Goal: Task Accomplishment & Management: Use online tool/utility

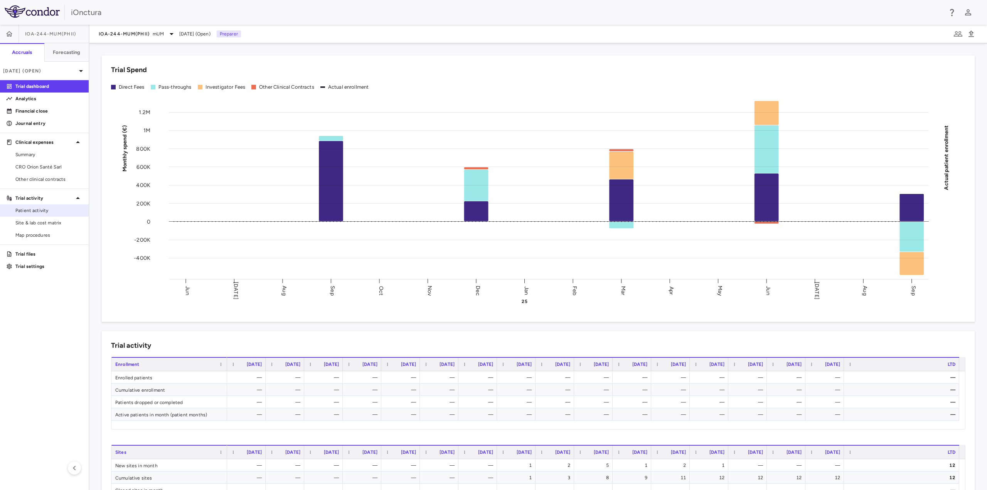
click at [39, 212] on span "Patient activity" at bounding box center [48, 210] width 67 height 7
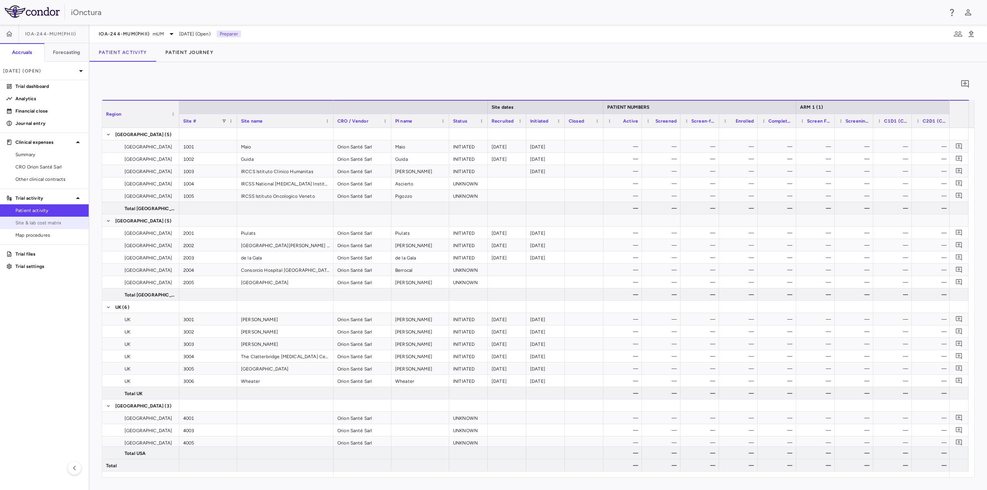
click at [45, 224] on span "Site & lab cost matrix" at bounding box center [48, 222] width 67 height 7
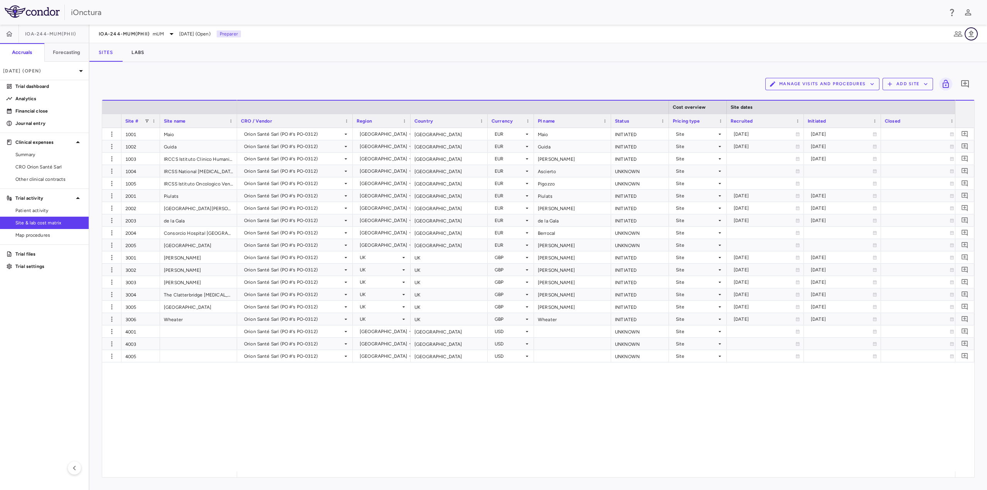
click at [973, 34] on icon "button" at bounding box center [971, 33] width 9 height 9
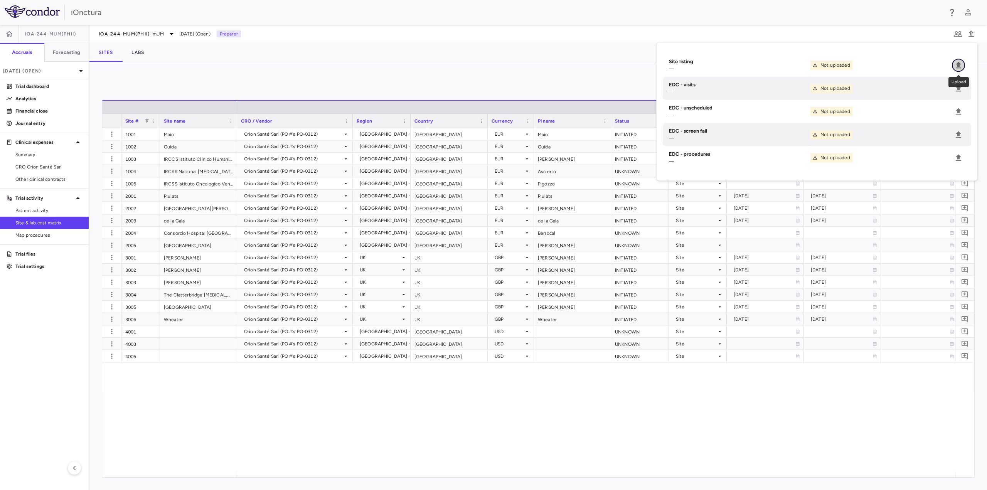
click at [959, 63] on icon "Upload" at bounding box center [958, 65] width 5 height 7
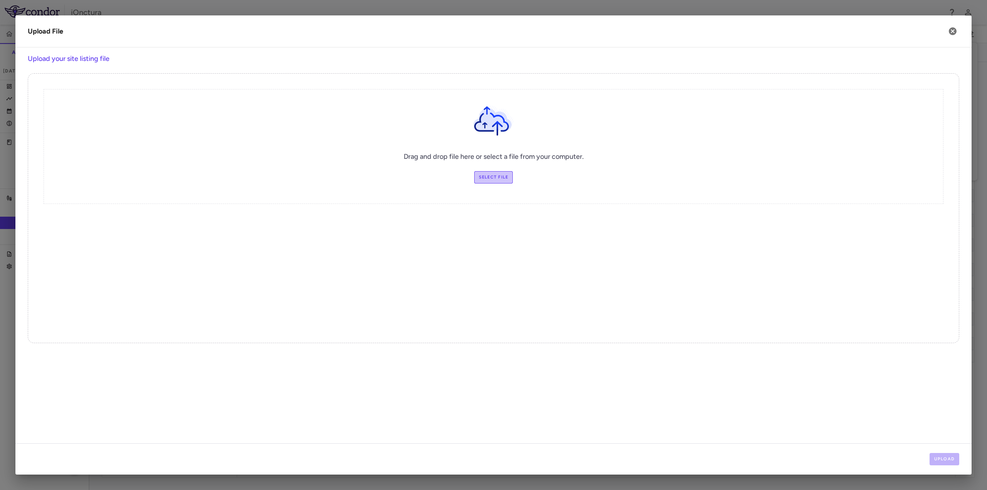
click at [490, 178] on label "Select file" at bounding box center [493, 177] width 39 height 12
click at [0, 0] on input "Select file" at bounding box center [0, 0] width 0 height 0
click at [939, 460] on button "Upload" at bounding box center [945, 459] width 30 height 12
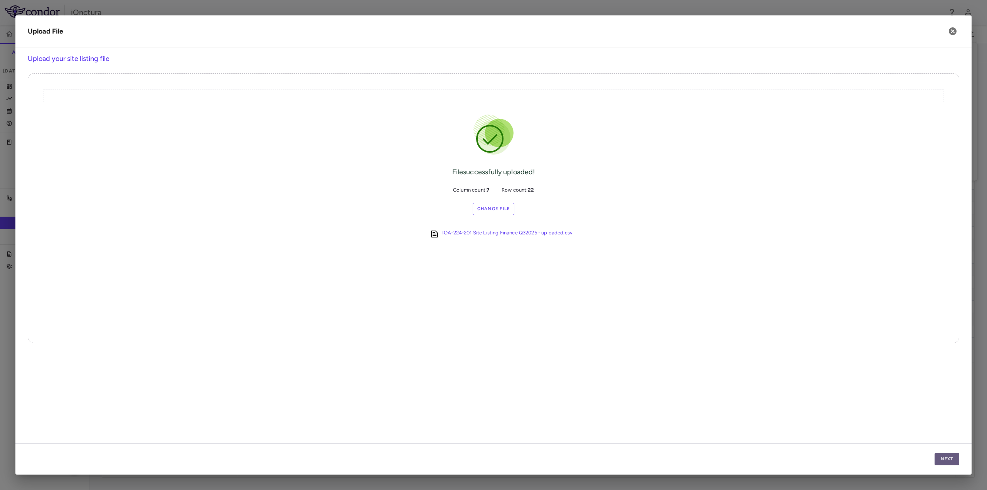
click at [943, 459] on button "Next" at bounding box center [947, 459] width 25 height 12
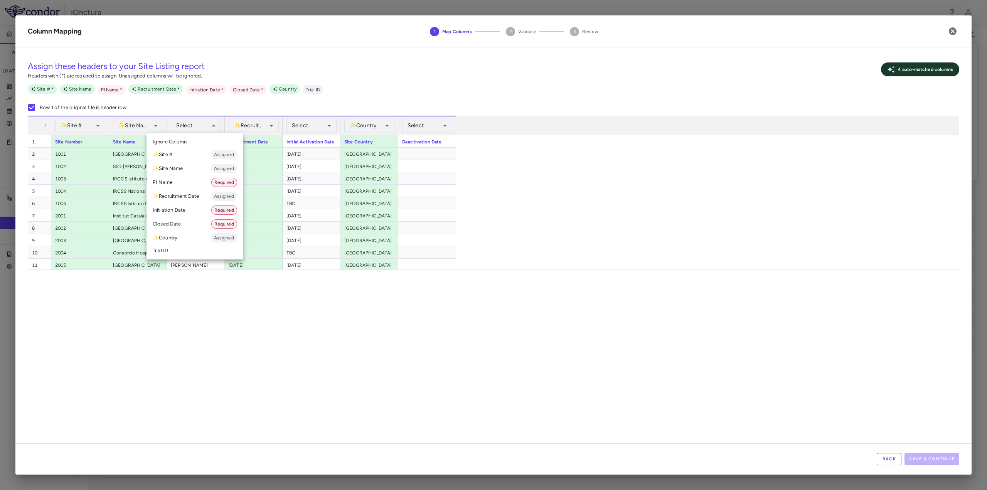
click at [201, 180] on li "PI Name Required" at bounding box center [195, 182] width 97 height 14
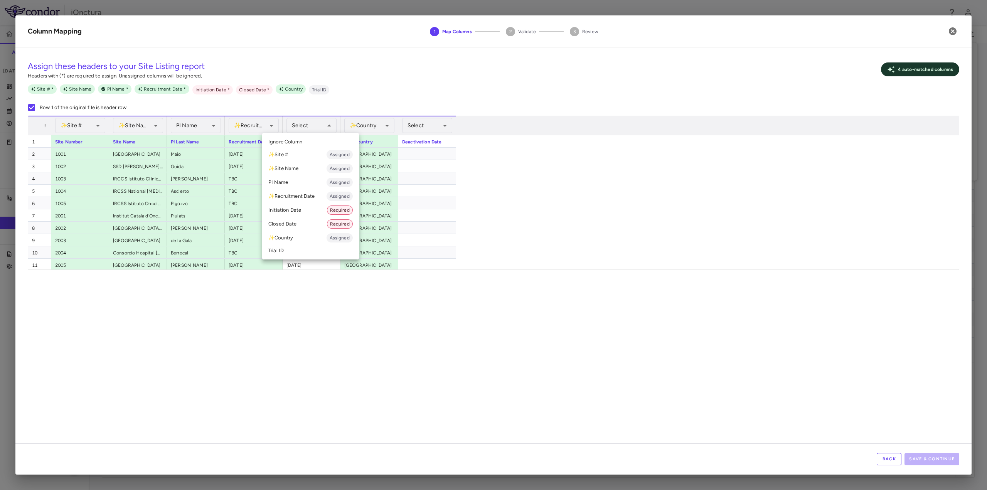
click at [295, 213] on li "Initiation Date Required" at bounding box center [310, 210] width 97 height 14
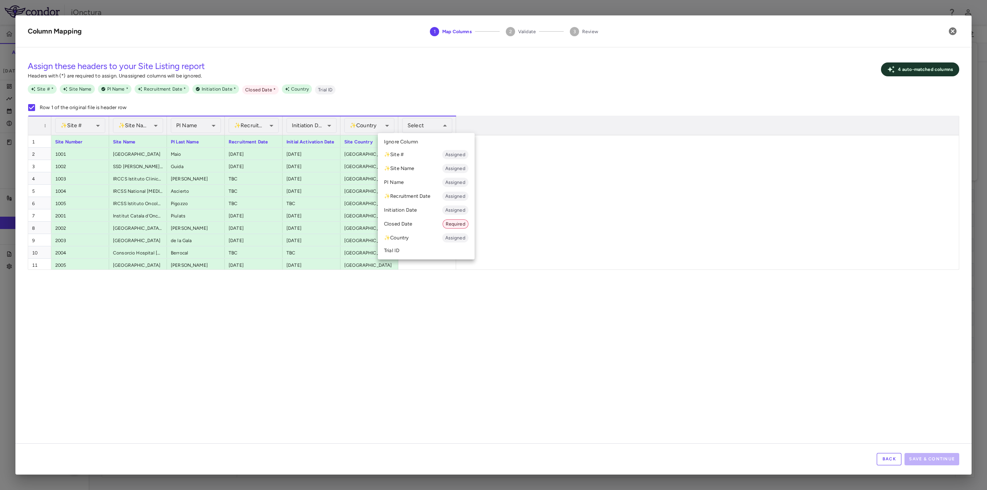
click at [426, 227] on li "Closed Date Required" at bounding box center [426, 224] width 97 height 14
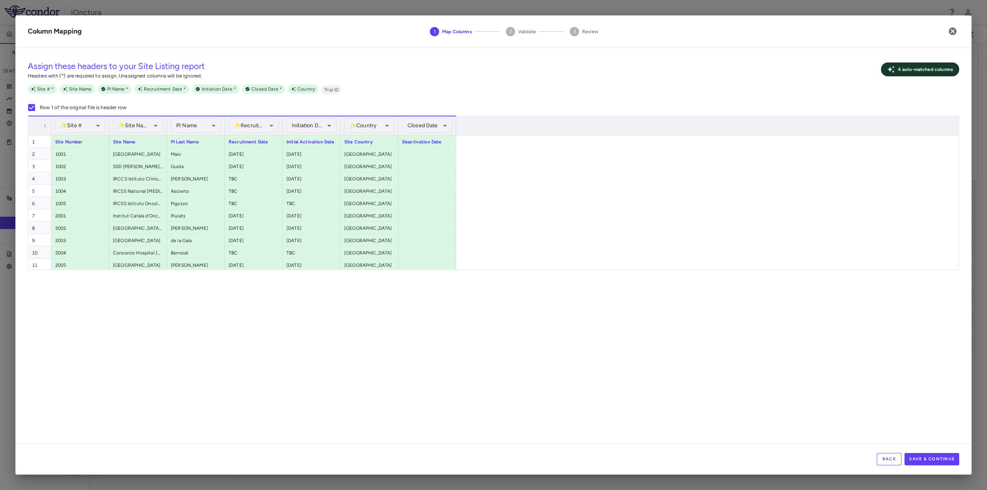
click at [340, 328] on div "**********" at bounding box center [493, 249] width 956 height 390
click at [941, 457] on button "Save & Continue" at bounding box center [932, 459] width 55 height 12
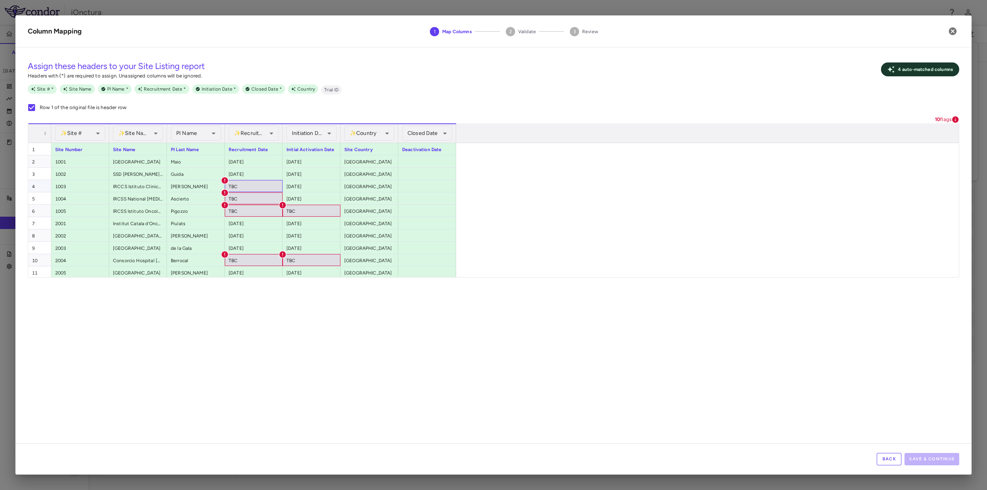
click at [248, 183] on div "TBC" at bounding box center [254, 186] width 58 height 12
click at [242, 187] on div "TBC" at bounding box center [254, 186] width 58 height 12
click at [892, 462] on button "Back" at bounding box center [889, 459] width 25 height 12
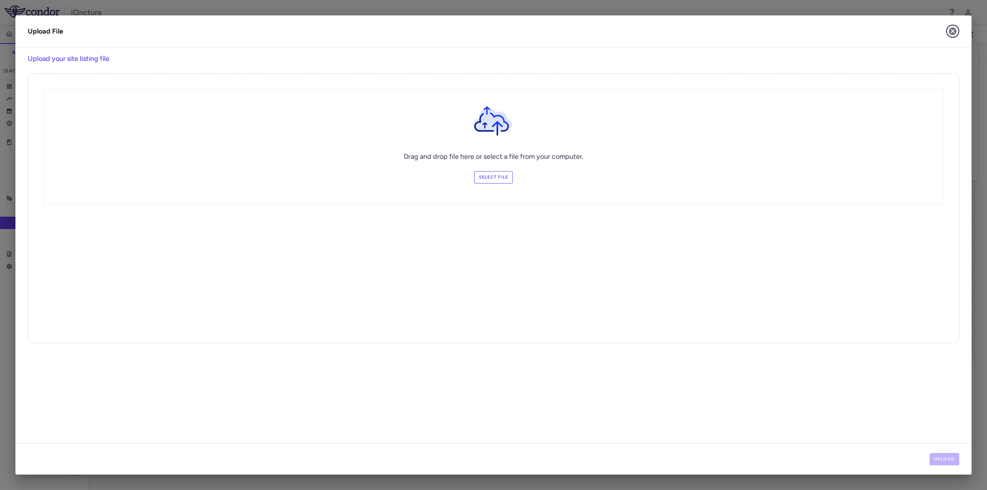
click at [950, 32] on icon "button" at bounding box center [953, 31] width 8 height 8
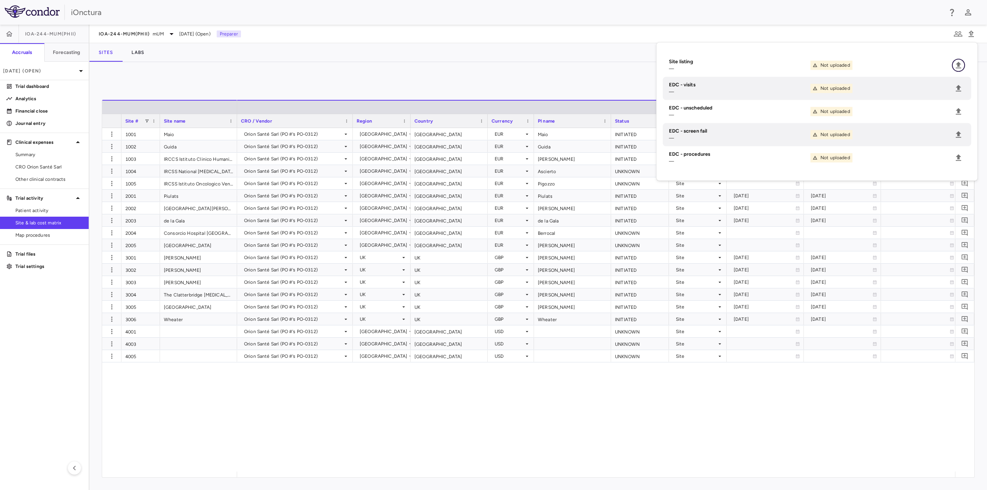
click at [958, 62] on icon "Upload" at bounding box center [958, 65] width 9 height 9
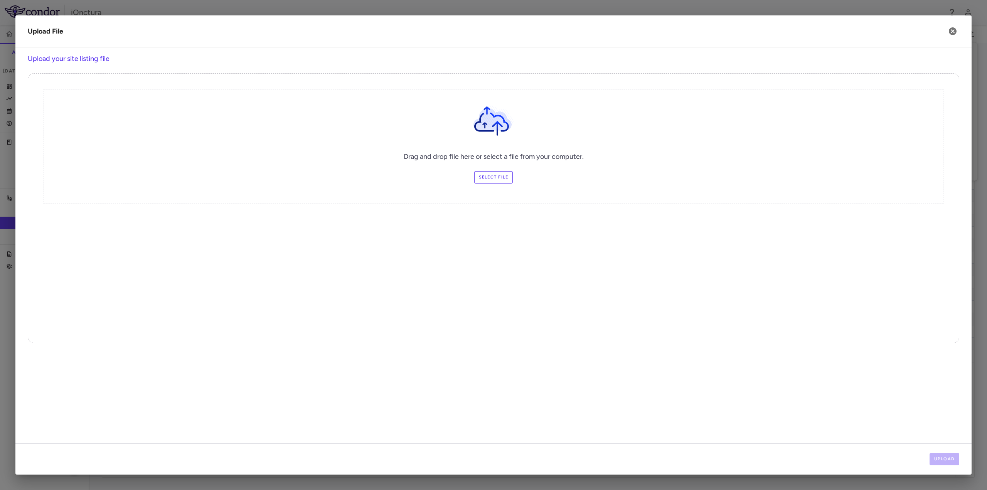
click at [492, 177] on label "Select file" at bounding box center [493, 177] width 39 height 12
click at [0, 0] on input "Select file" at bounding box center [0, 0] width 0 height 0
click at [946, 461] on button "Upload" at bounding box center [945, 459] width 30 height 12
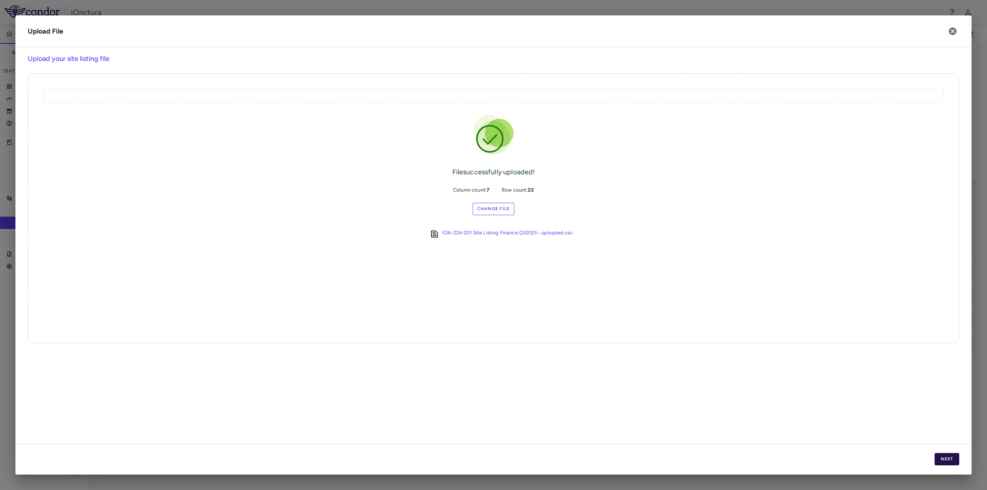
click at [936, 459] on button "Next" at bounding box center [947, 459] width 25 height 12
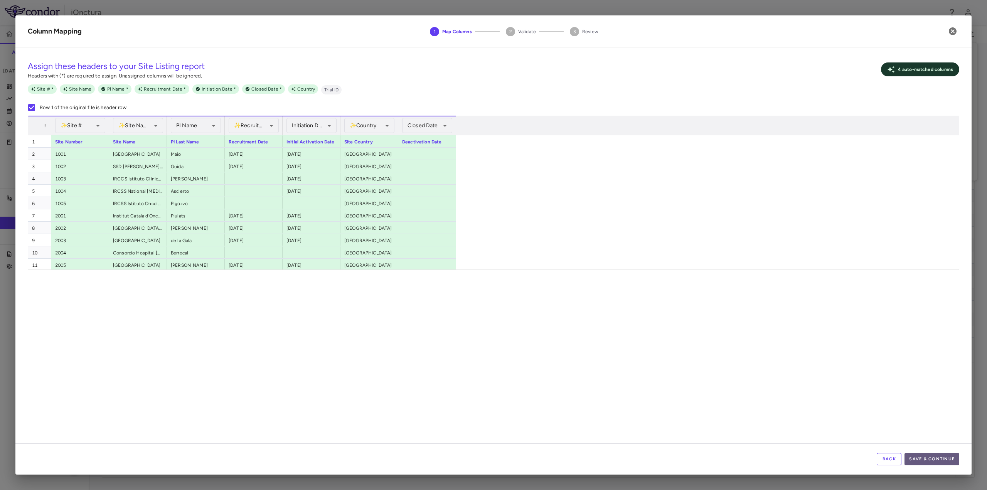
click at [928, 463] on button "Save & Continue" at bounding box center [932, 459] width 55 height 12
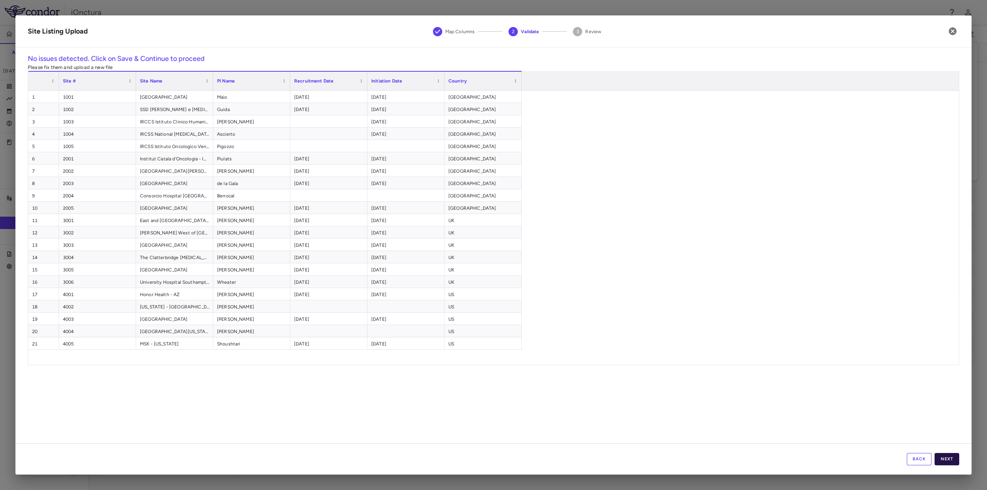
click at [944, 459] on button "Next" at bounding box center [947, 459] width 25 height 12
click at [948, 459] on button "Save" at bounding box center [947, 459] width 25 height 12
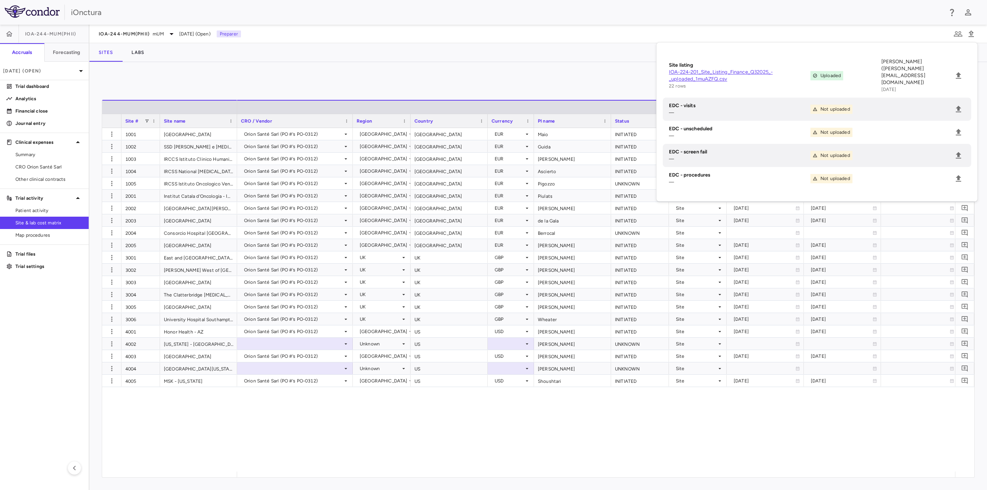
click at [664, 437] on div "Orion Santé Sarl (PO #'s PO-0312) [GEOGRAPHIC_DATA] [GEOGRAPHIC_DATA] EUR Maio …" at bounding box center [596, 300] width 718 height 344
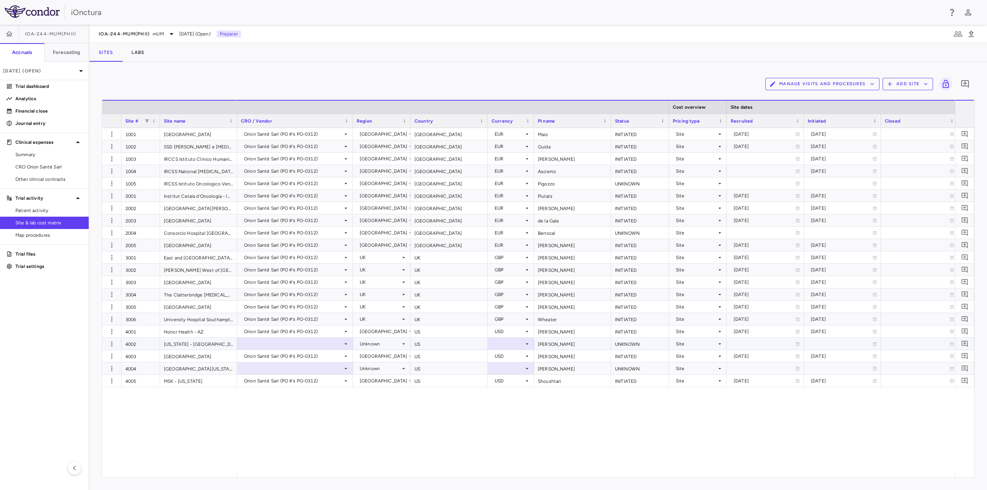
click at [388, 348] on div "Unknown" at bounding box center [380, 344] width 41 height 12
click at [393, 346] on div at bounding box center [493, 245] width 987 height 490
click at [345, 346] on icon at bounding box center [346, 344] width 6 height 6
click at [322, 371] on div "Orion Santé Sarl (PO #'s PO-0312)" at bounding box center [293, 369] width 81 height 7
click at [322, 371] on div at bounding box center [295, 368] width 108 height 11
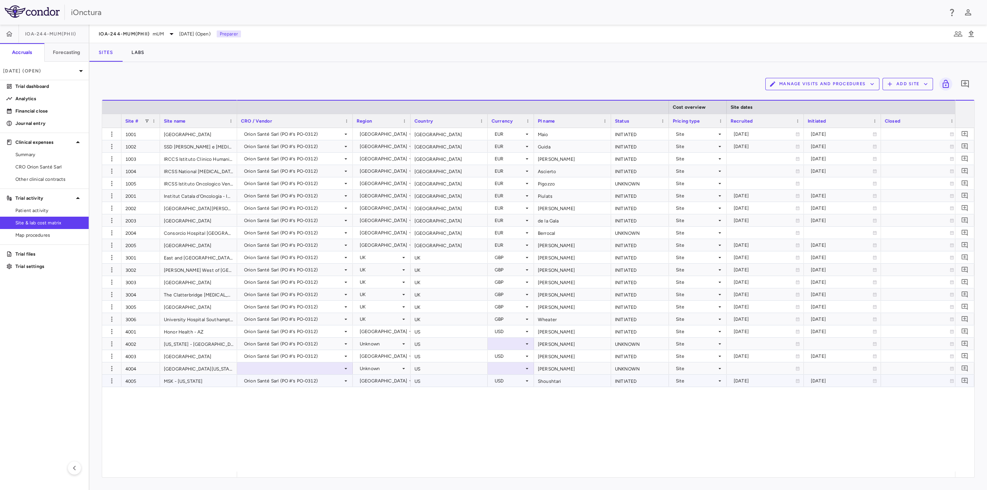
click at [322, 380] on div "Orion Santé Sarl (PO #'s PO-0312)" at bounding box center [293, 381] width 99 height 12
click at [314, 406] on div "Orion Santé Sarl (PO #'s PO-0312)" at bounding box center [293, 407] width 81 height 8
click at [317, 372] on div at bounding box center [295, 368] width 108 height 11
click at [312, 396] on div "Orion Santé Sarl (PO #'s PO-0312)" at bounding box center [293, 394] width 81 height 7
click at [407, 424] on div "Orion Santé Sarl (PO #'s PO-0312) [GEOGRAPHIC_DATA] [GEOGRAPHIC_DATA] EUR Maio …" at bounding box center [596, 300] width 718 height 344
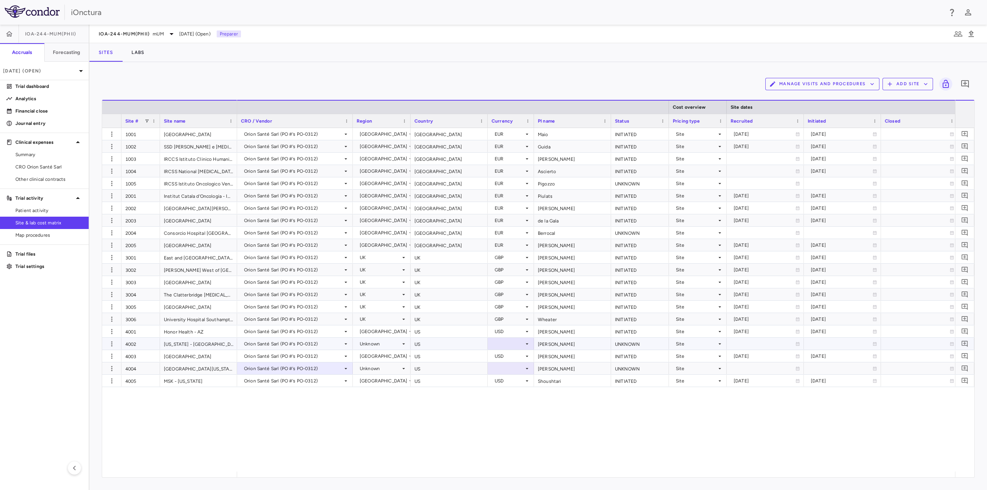
click at [499, 347] on div at bounding box center [511, 343] width 39 height 11
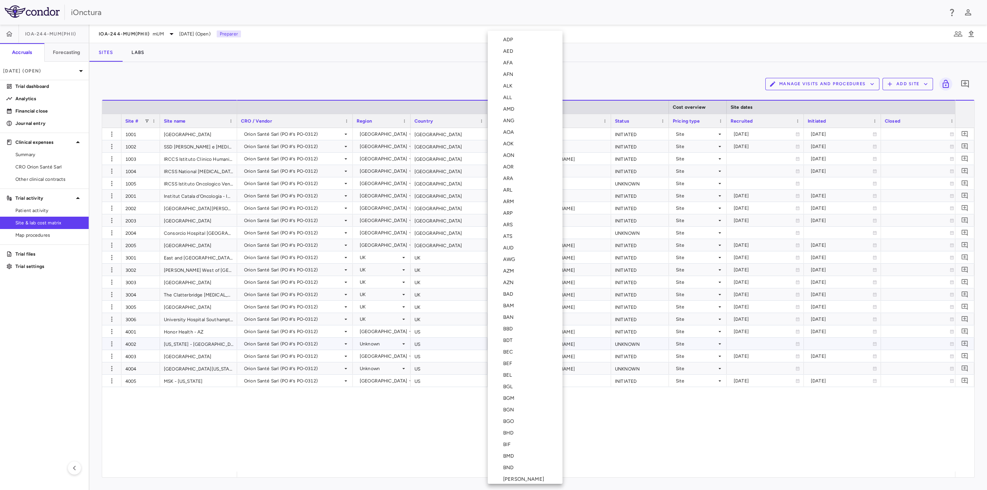
scroll to position [2686, 0]
click at [512, 305] on div "USD" at bounding box center [509, 303] width 13 height 7
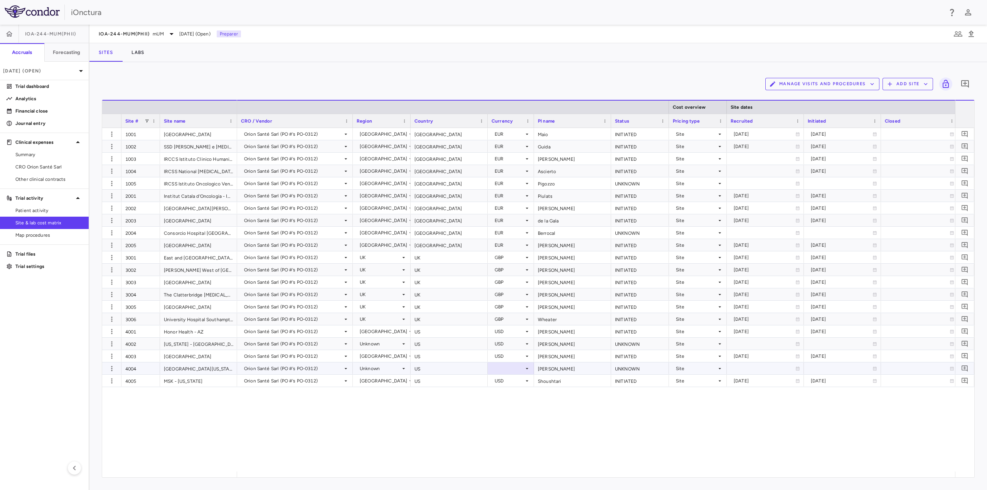
click at [512, 371] on div at bounding box center [511, 368] width 39 height 11
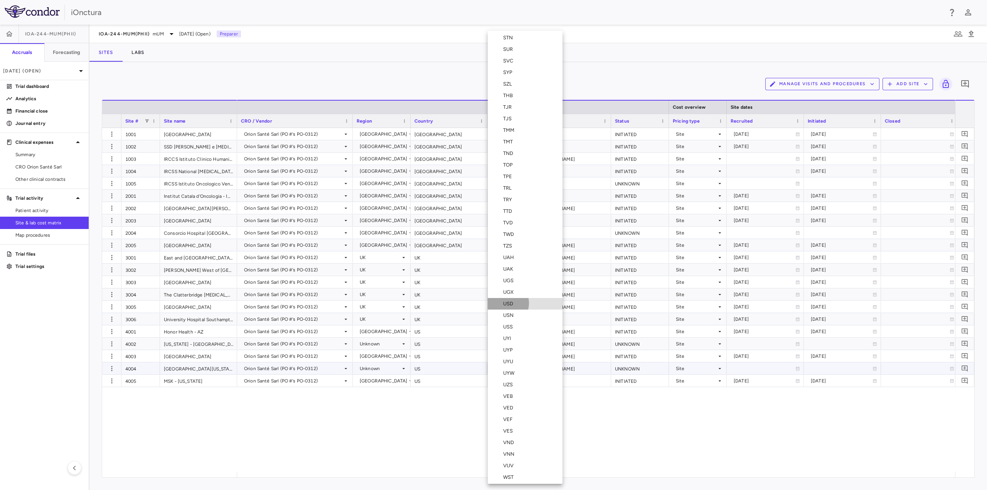
click at [504, 302] on div "USD" at bounding box center [509, 303] width 13 height 7
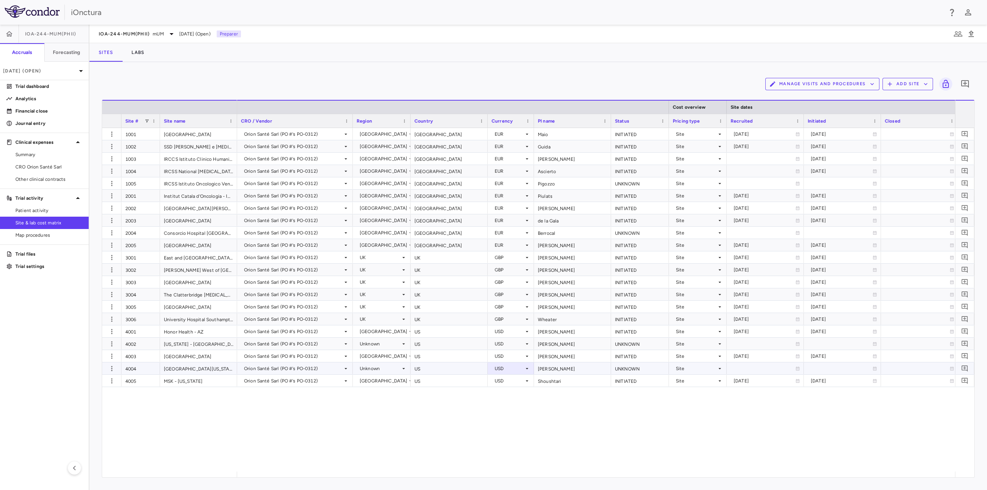
click at [378, 368] on div "Unknown" at bounding box center [380, 369] width 41 height 12
drag, startPoint x: 376, startPoint y: 417, endPoint x: 376, endPoint y: 399, distance: 17.7
click at [376, 417] on div "[GEOGRAPHIC_DATA]" at bounding box center [396, 417] width 56 height 7
click at [376, 341] on div "Unknown" at bounding box center [380, 344] width 41 height 12
click at [375, 348] on div "Unknown" at bounding box center [380, 344] width 41 height 12
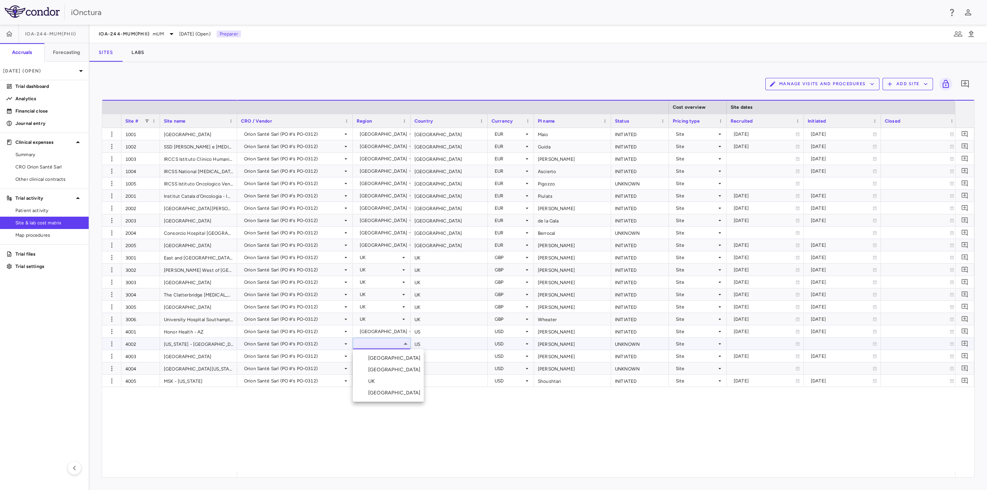
click at [373, 391] on div "[GEOGRAPHIC_DATA]" at bounding box center [396, 393] width 56 height 7
click at [395, 422] on div "Orion Santé Sarl (PO #'s PO-0312) [GEOGRAPHIC_DATA] [GEOGRAPHIC_DATA] EUR Maio …" at bounding box center [596, 300] width 718 height 344
click at [363, 415] on div "Orion Santé Sarl (PO #'s PO-0312) [GEOGRAPHIC_DATA] [GEOGRAPHIC_DATA] EUR Maio …" at bounding box center [596, 300] width 718 height 344
click at [631, 345] on div "UNKNOWN" at bounding box center [640, 344] width 58 height 12
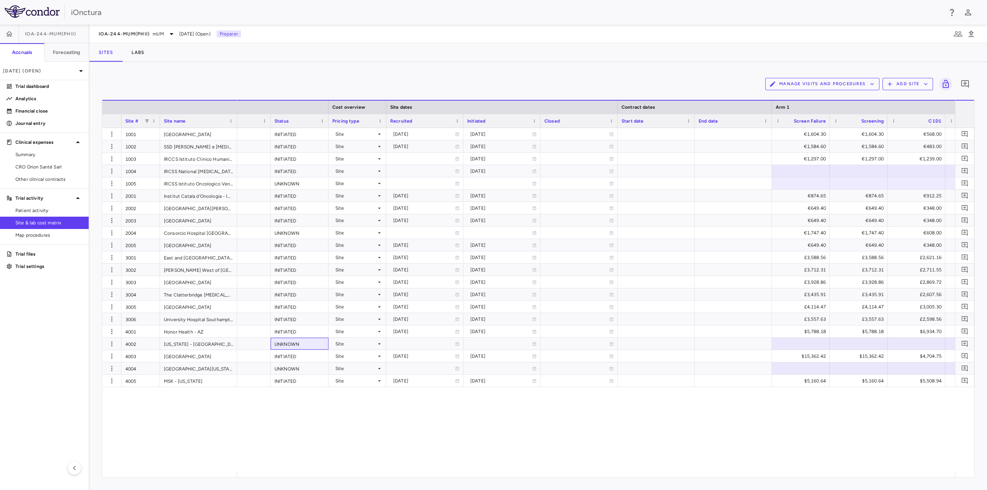
scroll to position [0, 177]
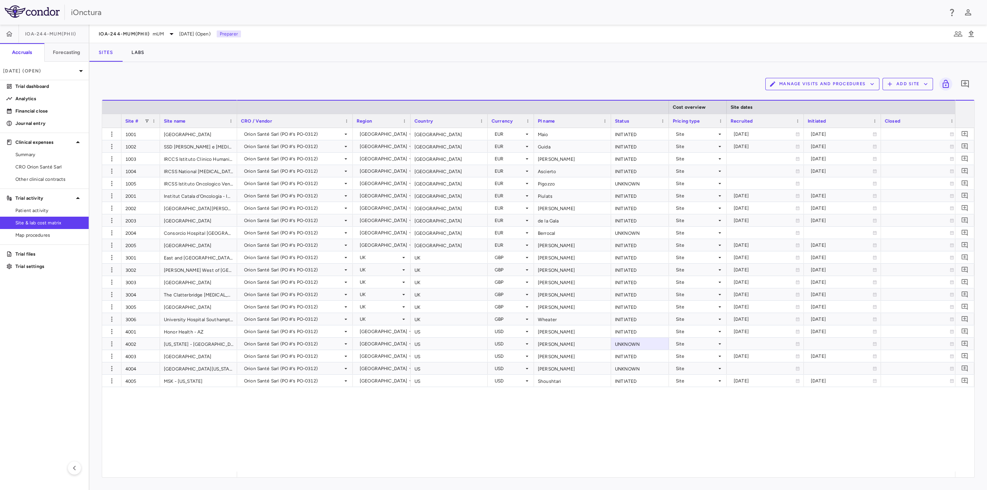
click at [387, 466] on div "Orion Santé Sarl (PO #'s PO-0312) [GEOGRAPHIC_DATA] [GEOGRAPHIC_DATA] EUR Maio …" at bounding box center [596, 300] width 718 height 344
click at [55, 72] on p "[DATE] (Open)" at bounding box center [39, 70] width 73 height 7
click at [35, 123] on div "[DATE]" at bounding box center [21, 126] width 29 height 9
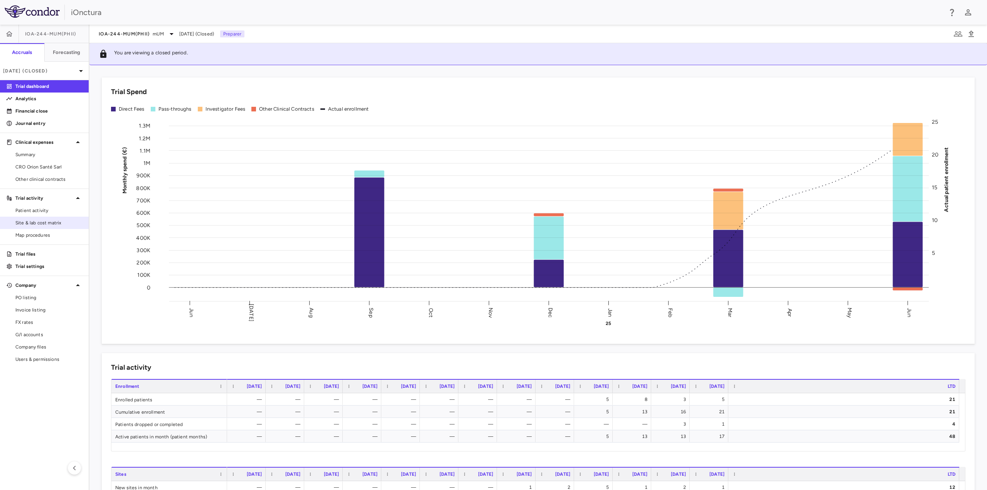
click at [42, 225] on span "Site & lab cost matrix" at bounding box center [48, 222] width 67 height 7
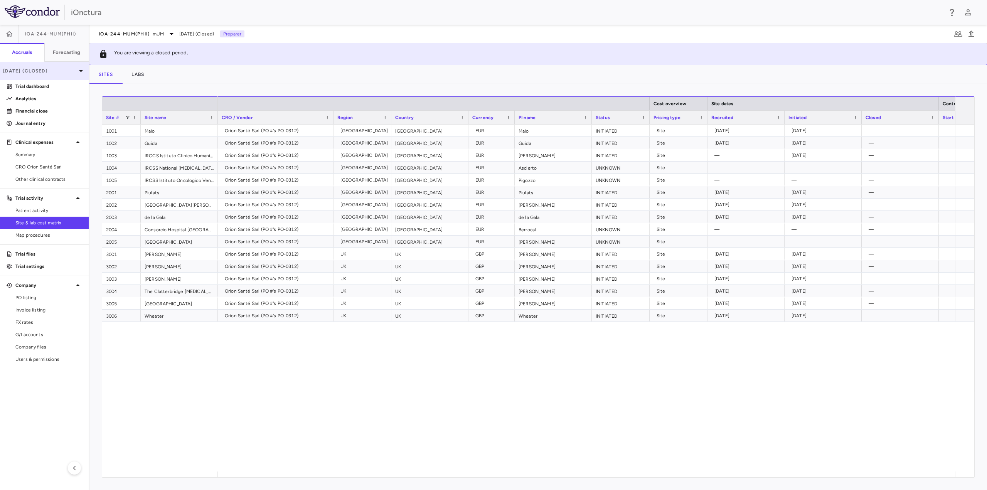
click at [56, 75] on div "[DATE] (Closed)" at bounding box center [44, 71] width 89 height 19
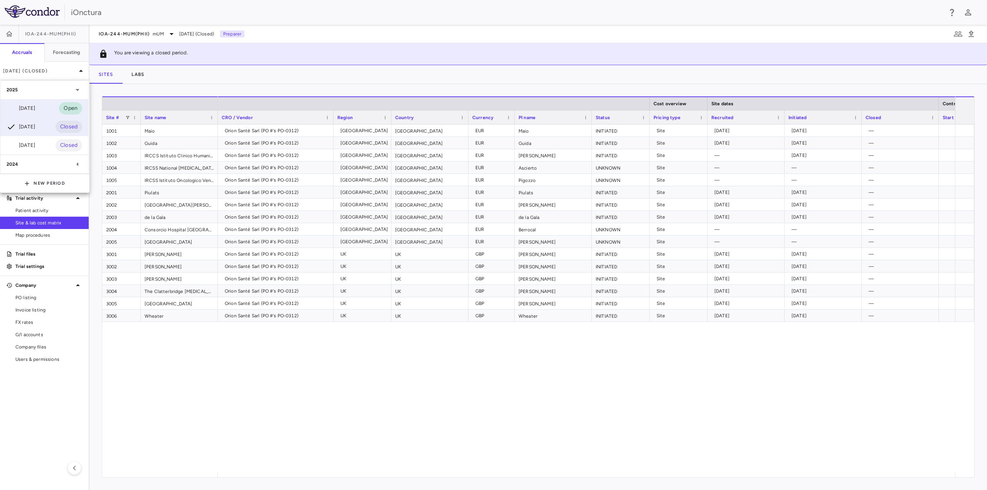
click at [43, 111] on div "[DATE] Open" at bounding box center [44, 108] width 88 height 19
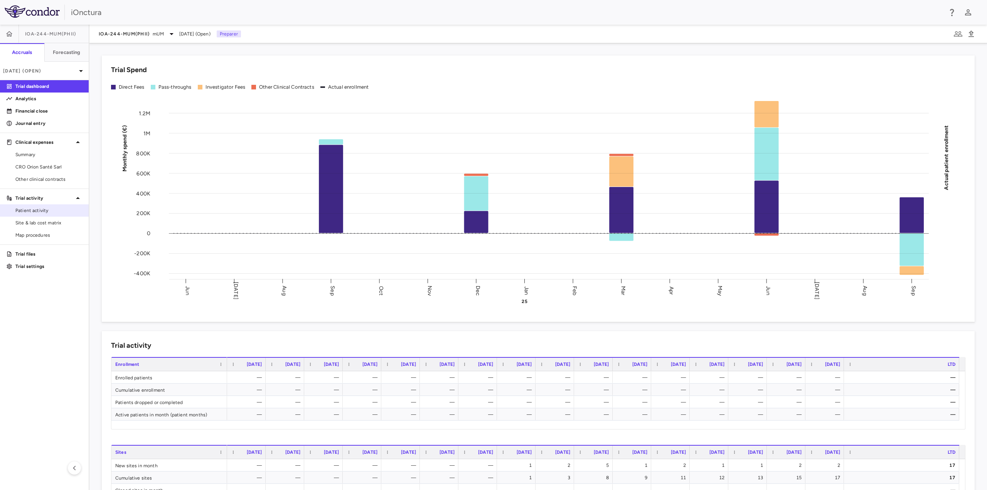
click at [44, 212] on span "Patient activity" at bounding box center [48, 210] width 67 height 7
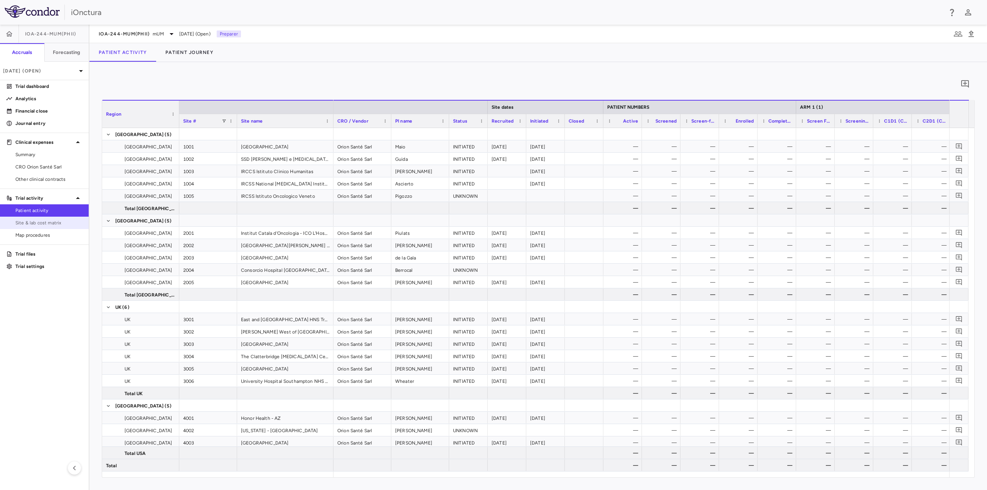
click at [44, 227] on link "Site & lab cost matrix" at bounding box center [44, 223] width 89 height 12
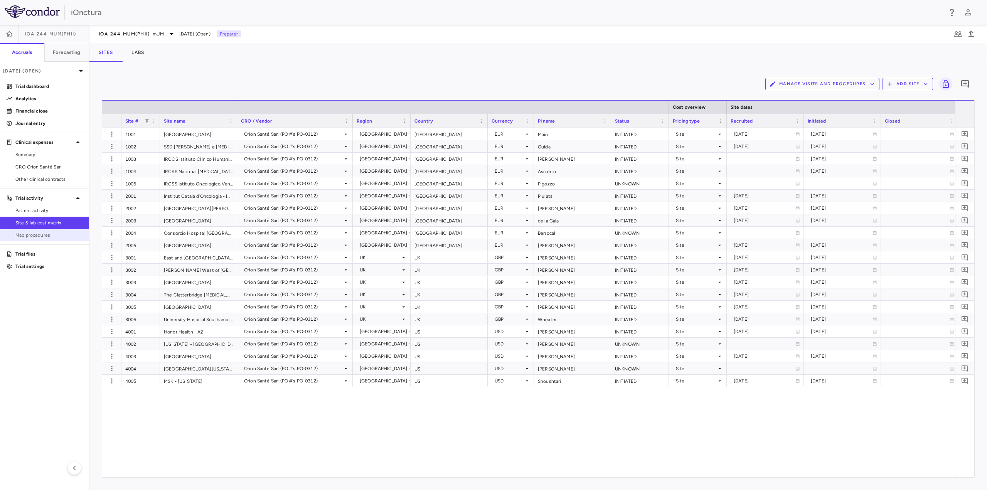
click at [46, 236] on span "Map procedures" at bounding box center [48, 235] width 67 height 7
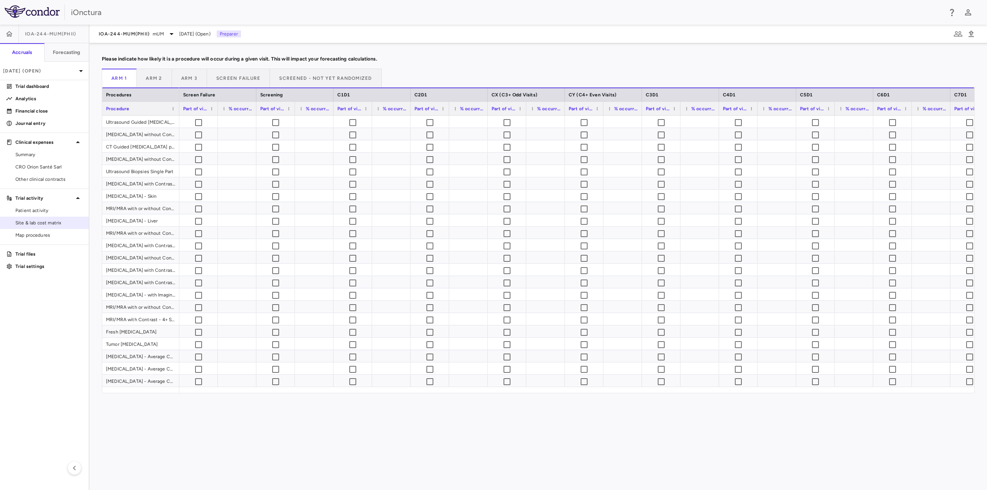
click at [51, 229] on link "Map procedures" at bounding box center [44, 235] width 89 height 12
click at [55, 224] on span "Site & lab cost matrix" at bounding box center [48, 222] width 67 height 7
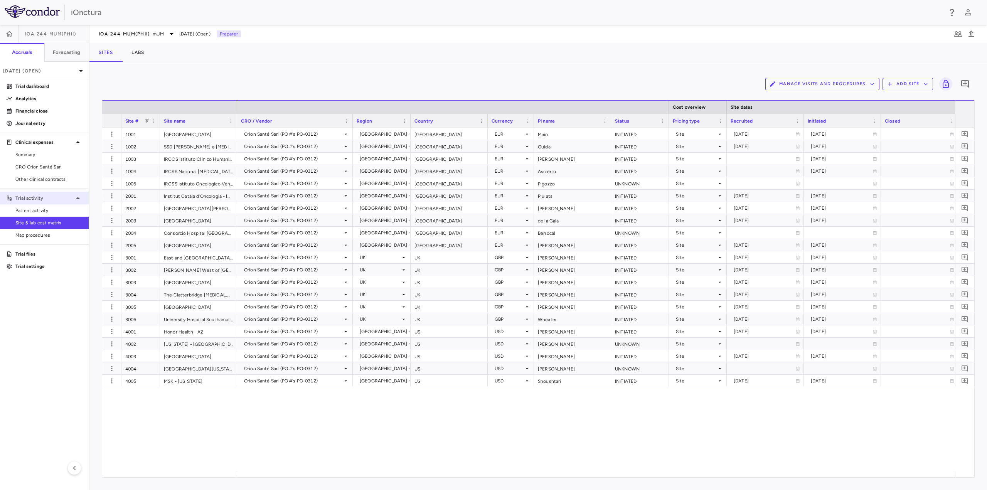
click at [54, 203] on div "Trial activity" at bounding box center [44, 198] width 89 height 14
click at [54, 204] on div "Trial activity" at bounding box center [44, 198] width 89 height 14
click at [50, 211] on span "Patient activity" at bounding box center [48, 210] width 67 height 7
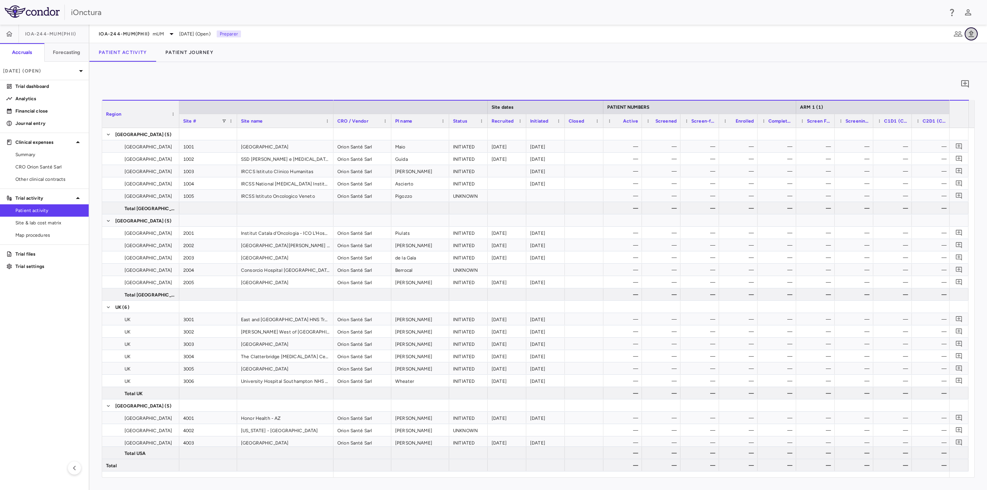
click at [973, 33] on icon "button" at bounding box center [971, 33] width 5 height 7
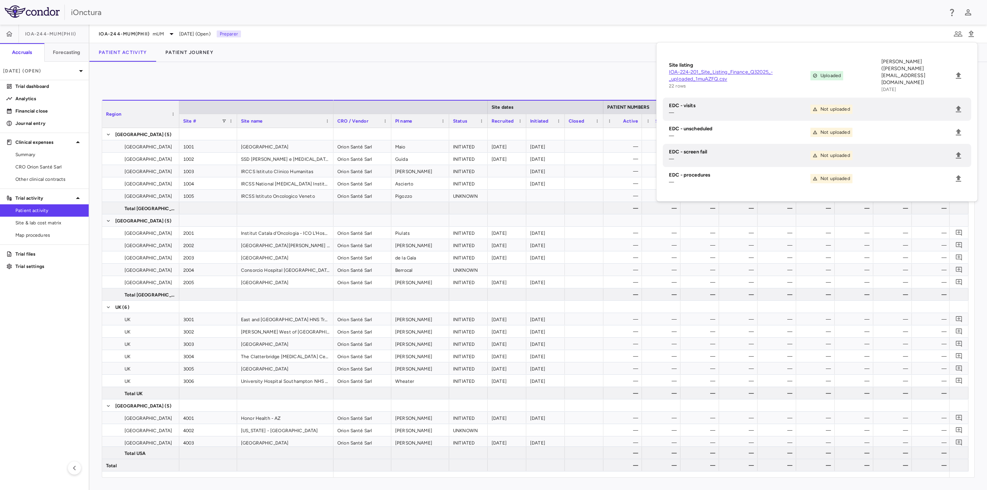
click at [532, 72] on div "0 Region Drag here to set column labels Region Site # Site name [GEOGRAPHIC_DAT…" at bounding box center [538, 276] width 898 height 428
